Goal: Information Seeking & Learning: Learn about a topic

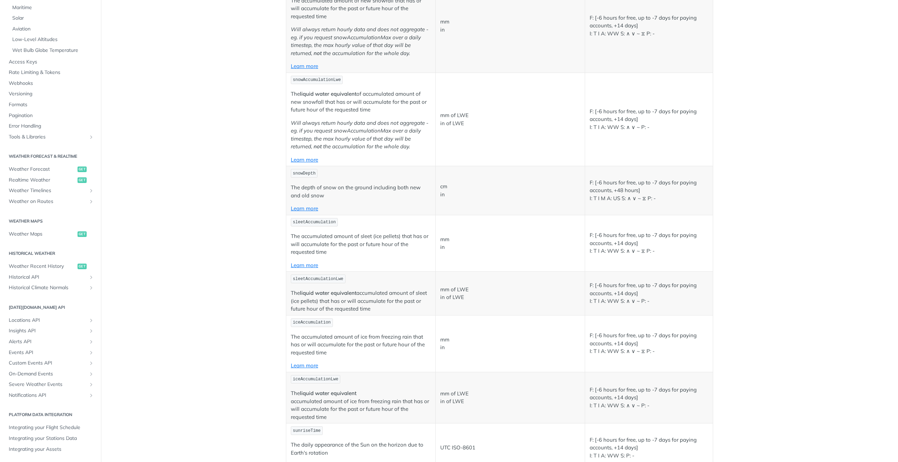
scroll to position [2179, 0]
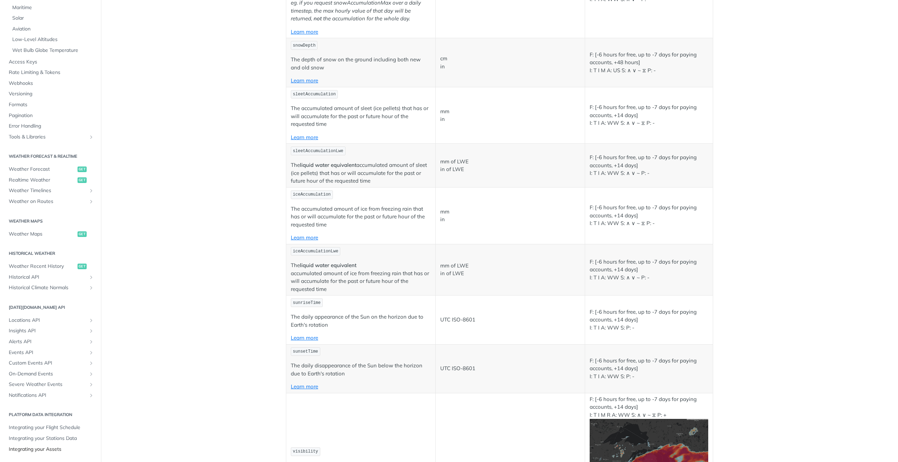
click at [58, 447] on span "Integrating your Assets" at bounding box center [51, 449] width 85 height 7
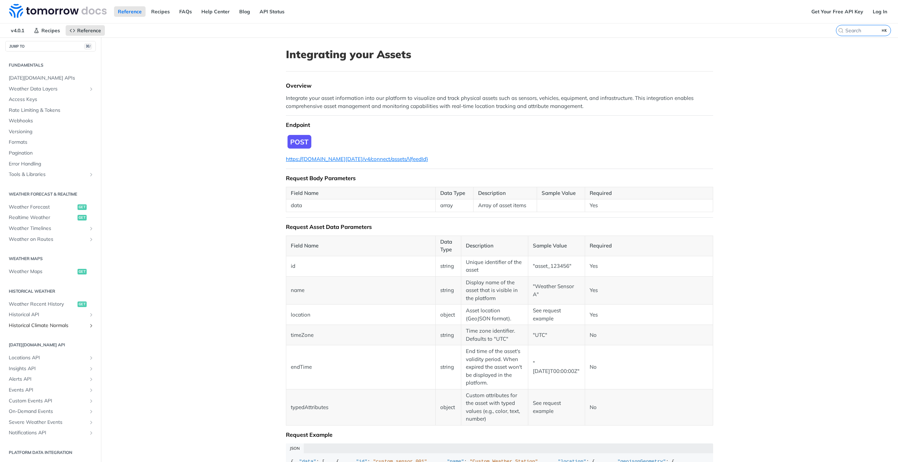
scroll to position [4, 0]
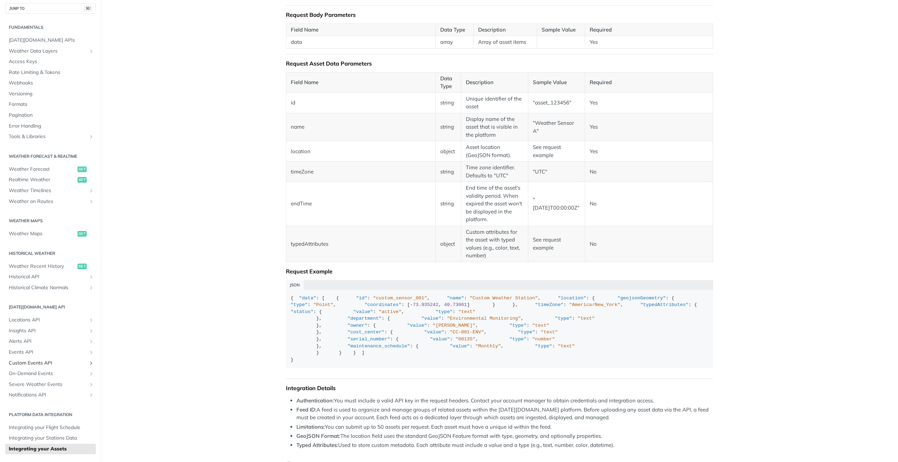
click at [50, 365] on span "Custom Events API" at bounding box center [48, 363] width 78 height 7
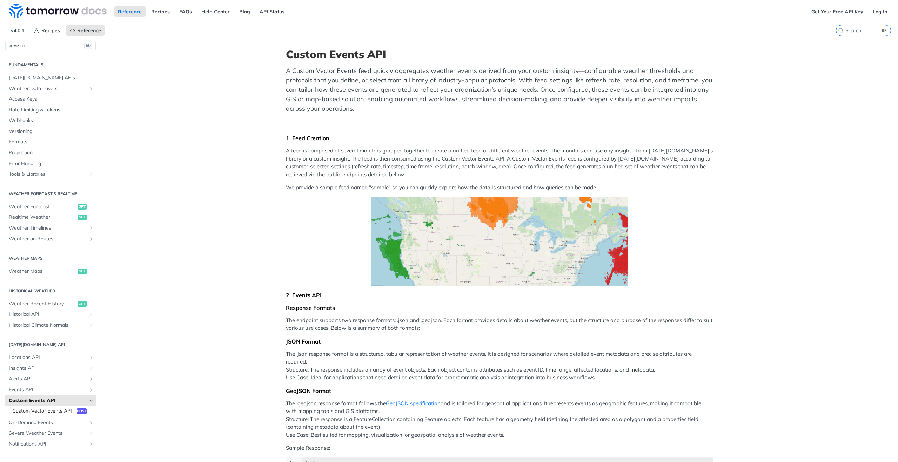
click at [62, 413] on span "Custom Vector Events API" at bounding box center [43, 411] width 63 height 7
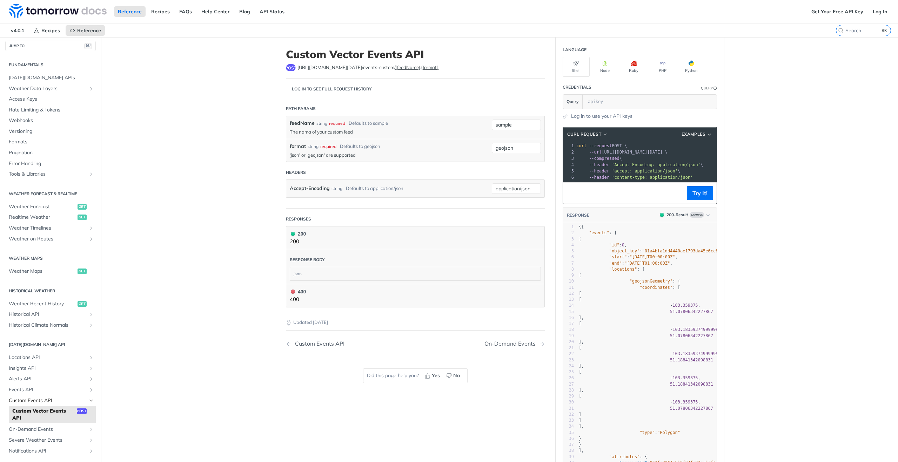
click at [53, 402] on span "Custom Events API" at bounding box center [48, 400] width 78 height 7
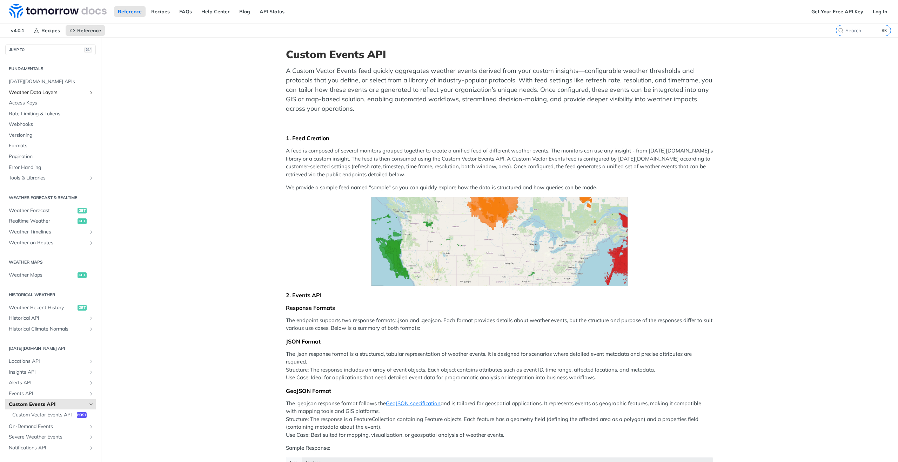
drag, startPoint x: 79, startPoint y: 91, endPoint x: 143, endPoint y: 198, distance: 125.3
click at [79, 91] on span "Weather Data Layers" at bounding box center [48, 92] width 78 height 7
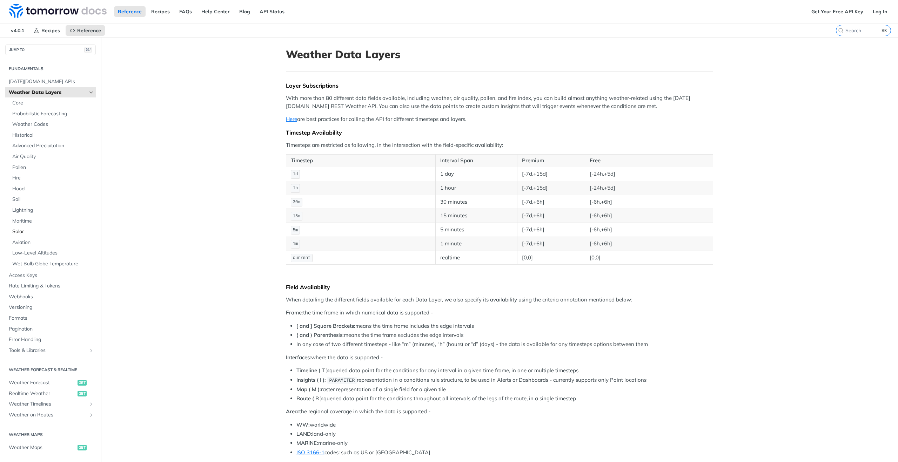
drag, startPoint x: 22, startPoint y: 231, endPoint x: 62, endPoint y: 227, distance: 40.2
click at [22, 231] on span "Solar" at bounding box center [53, 231] width 82 height 7
